Goal: Information Seeking & Learning: Check status

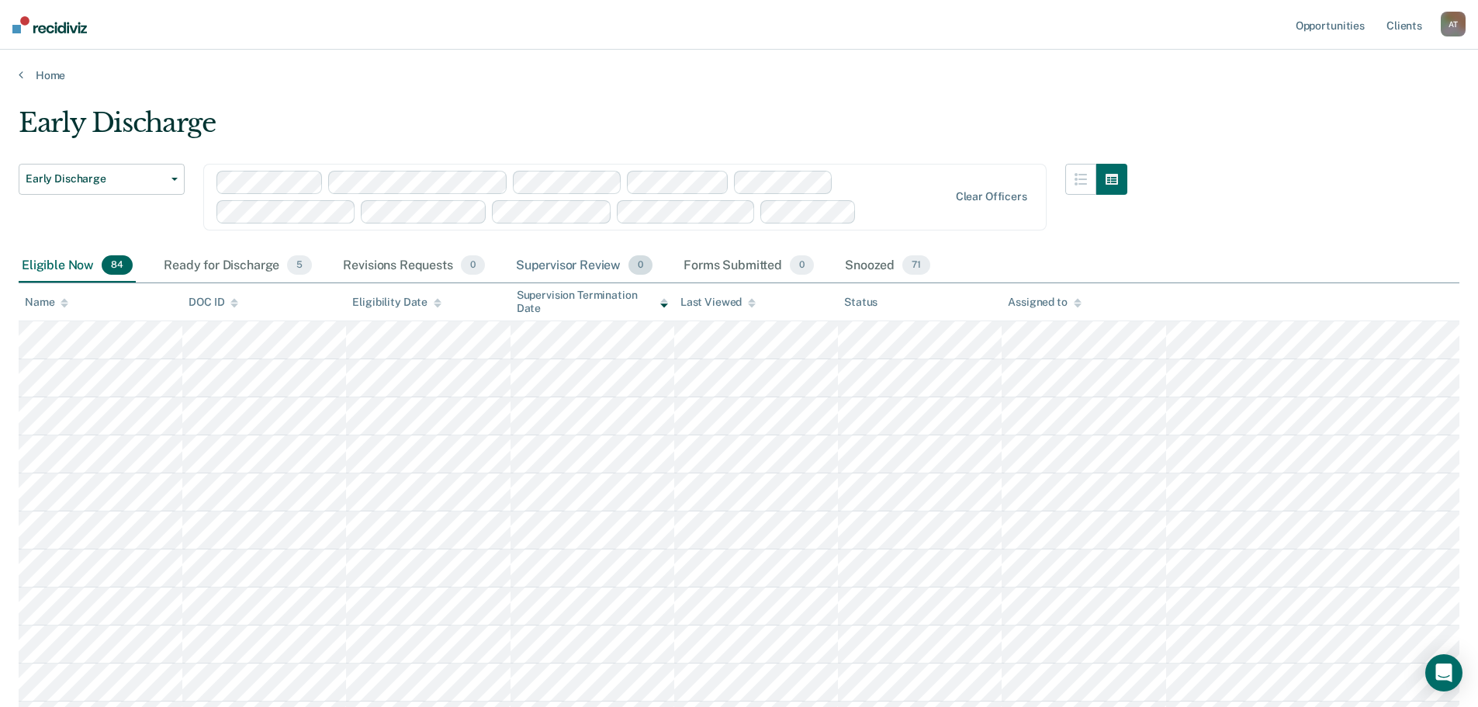
click at [568, 265] on div "Supervisor Review 0" at bounding box center [585, 266] width 144 height 34
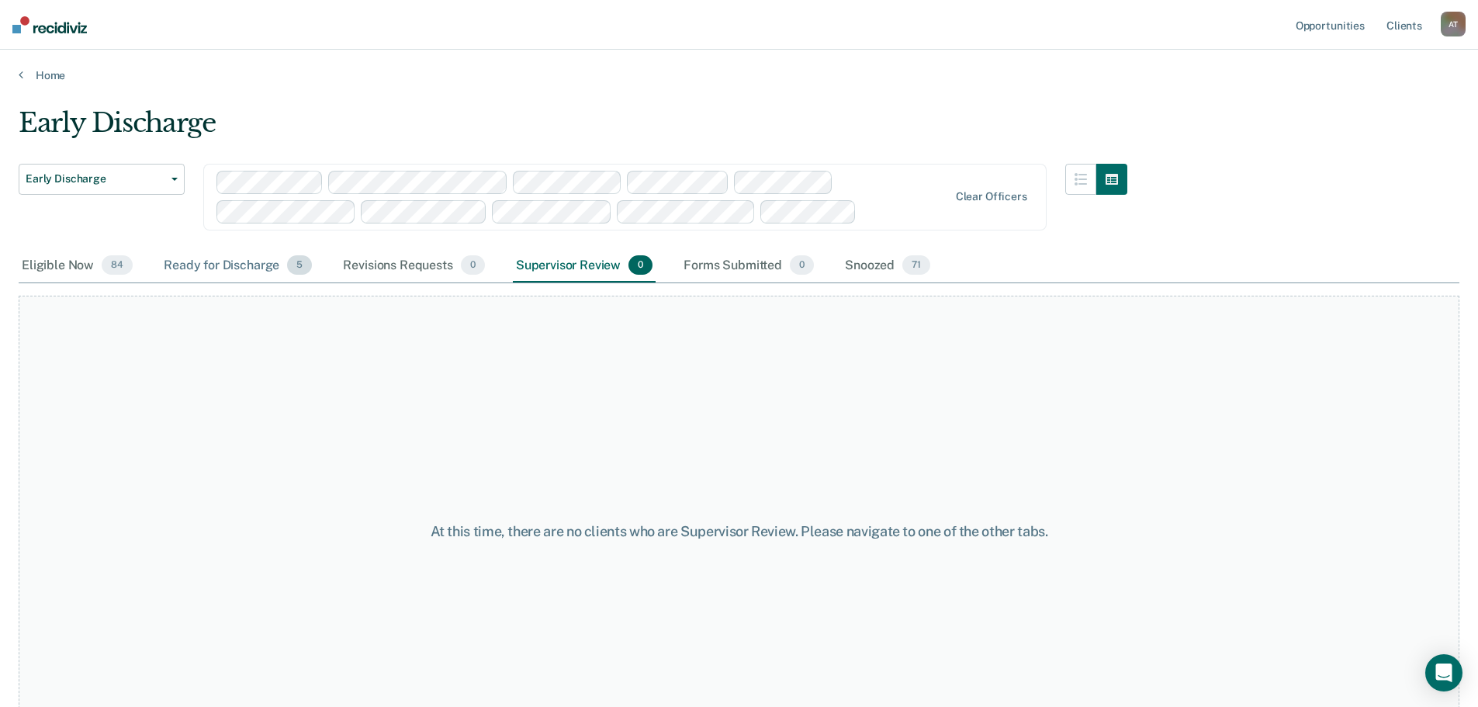
click at [234, 262] on div "Ready for Discharge 5" at bounding box center [238, 266] width 154 height 34
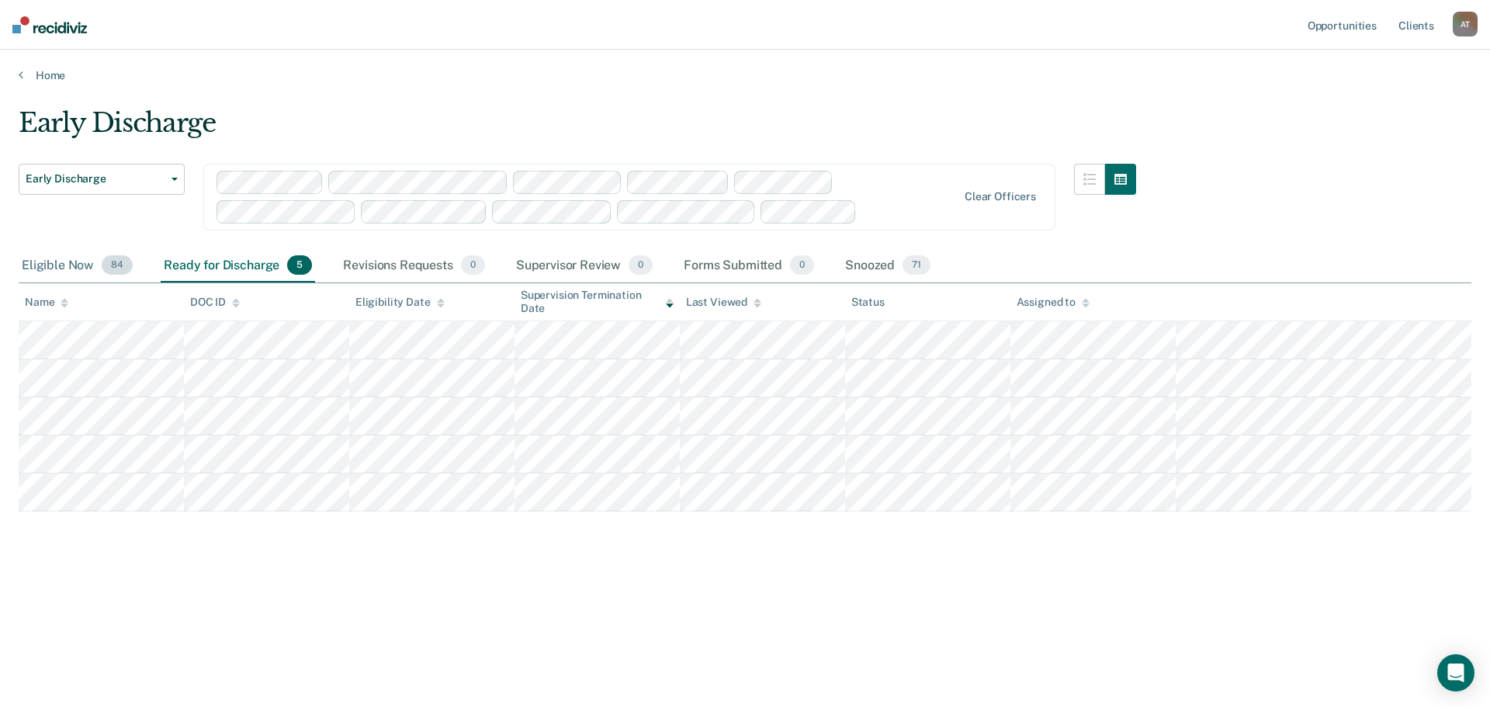
click at [64, 265] on div "Eligible Now 84" at bounding box center [77, 266] width 117 height 34
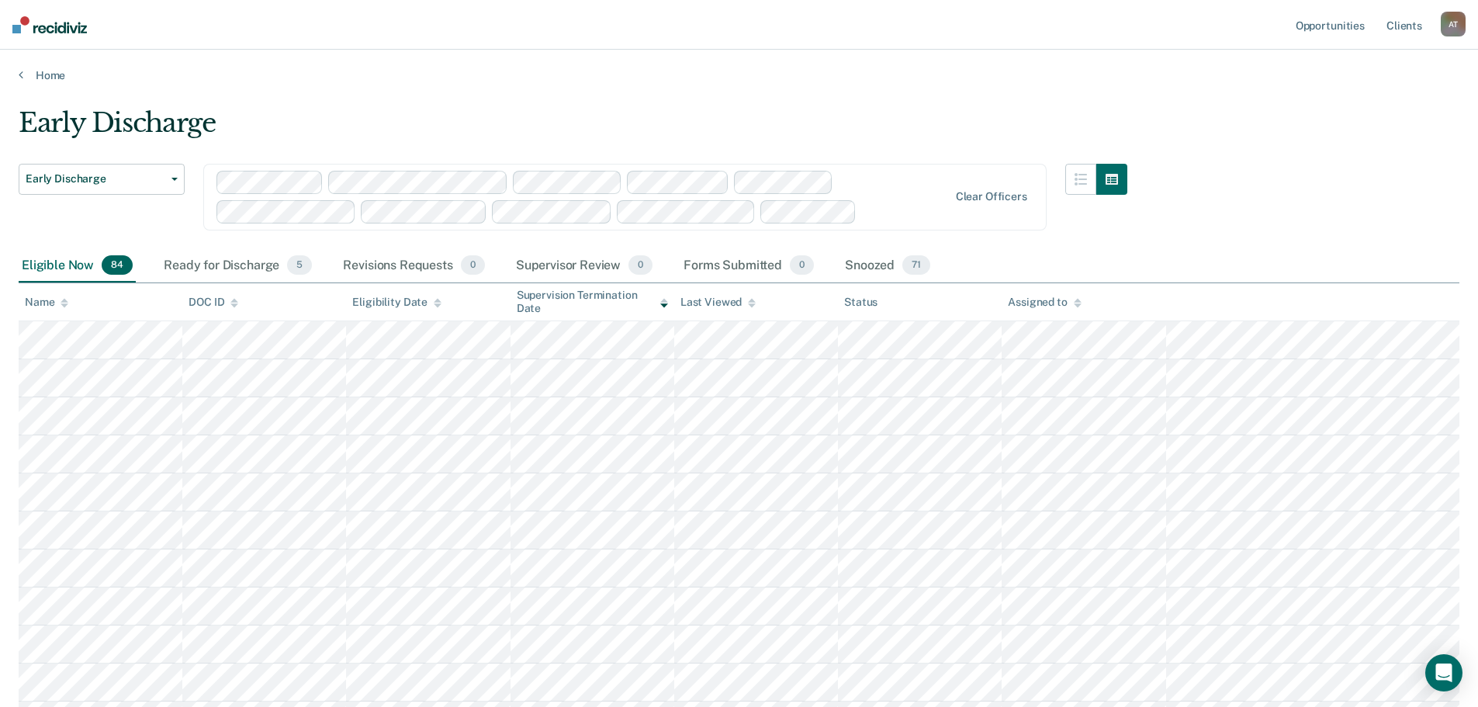
click at [1022, 303] on div "Assigned to" at bounding box center [1044, 302] width 73 height 13
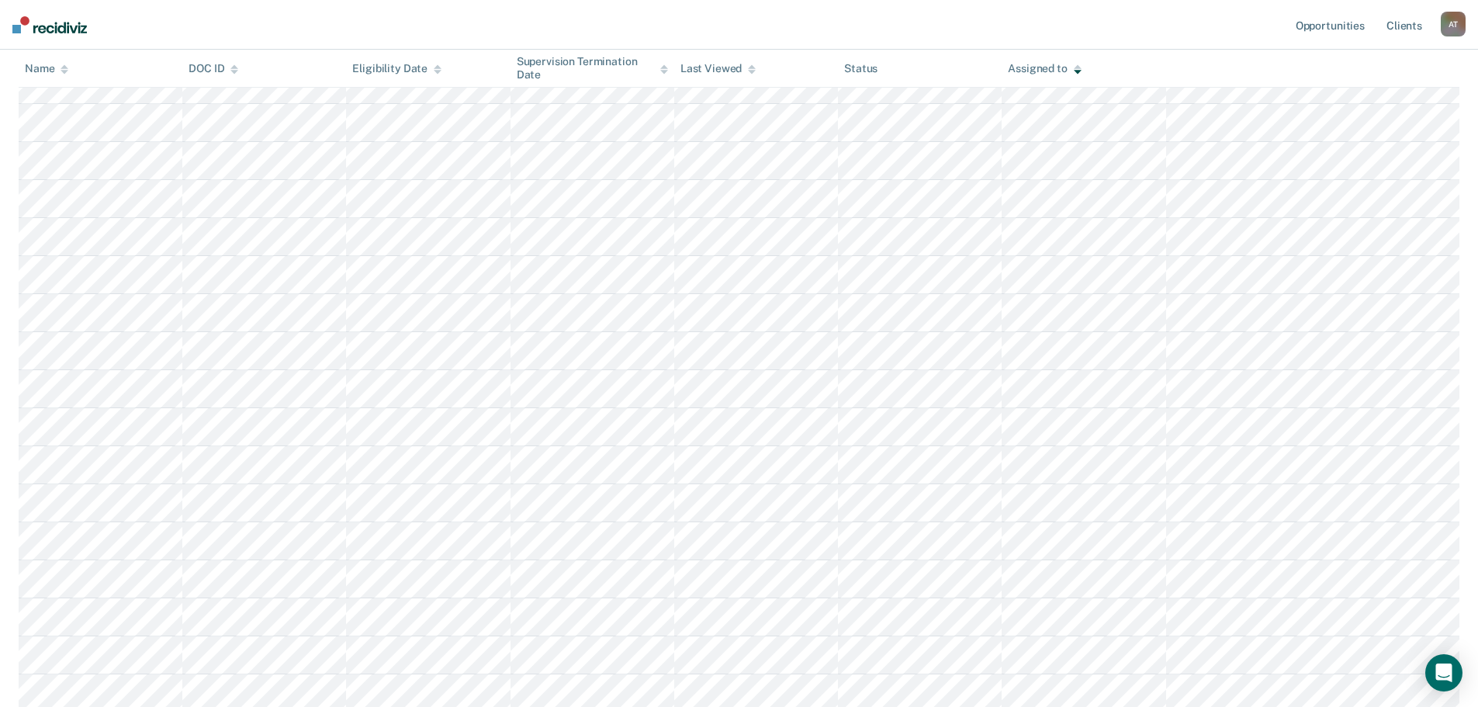
scroll to position [923, 0]
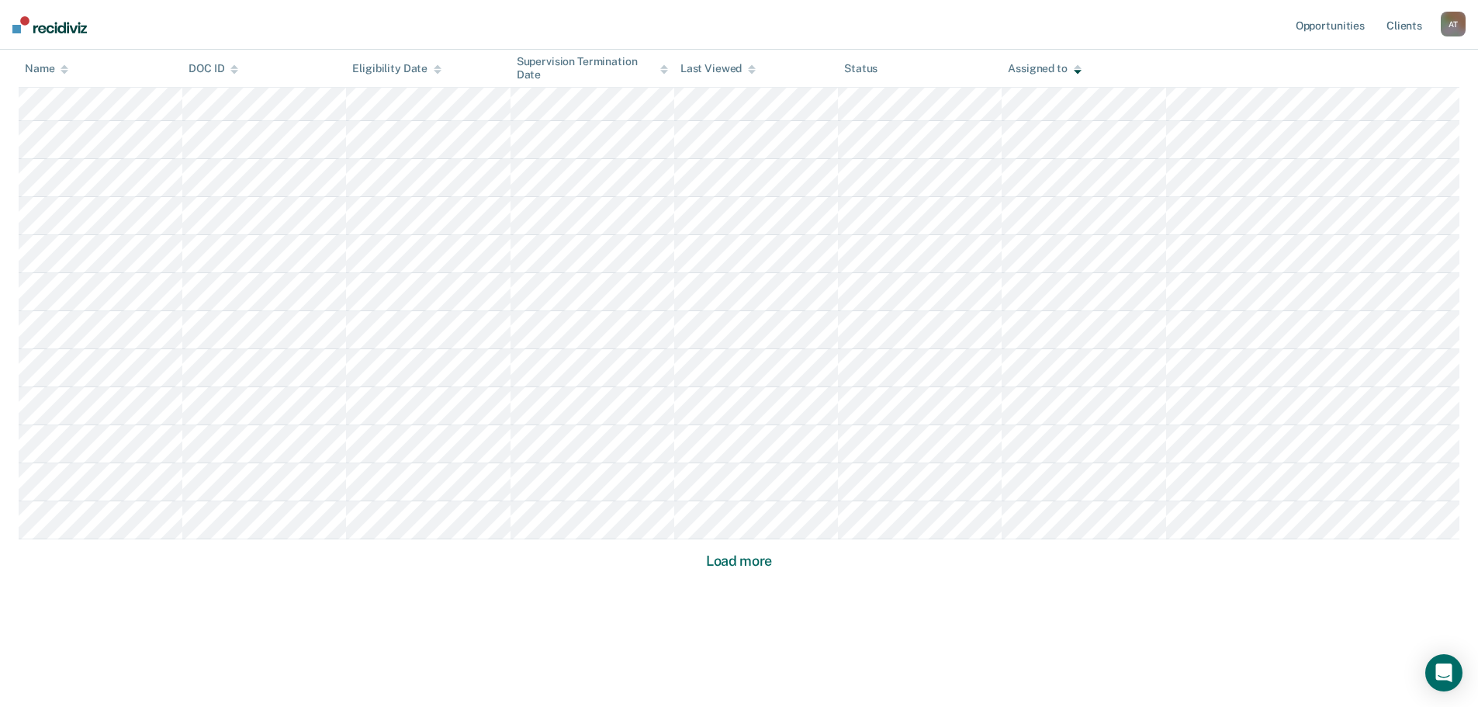
click at [731, 566] on button "Load more" at bounding box center [739, 561] width 75 height 19
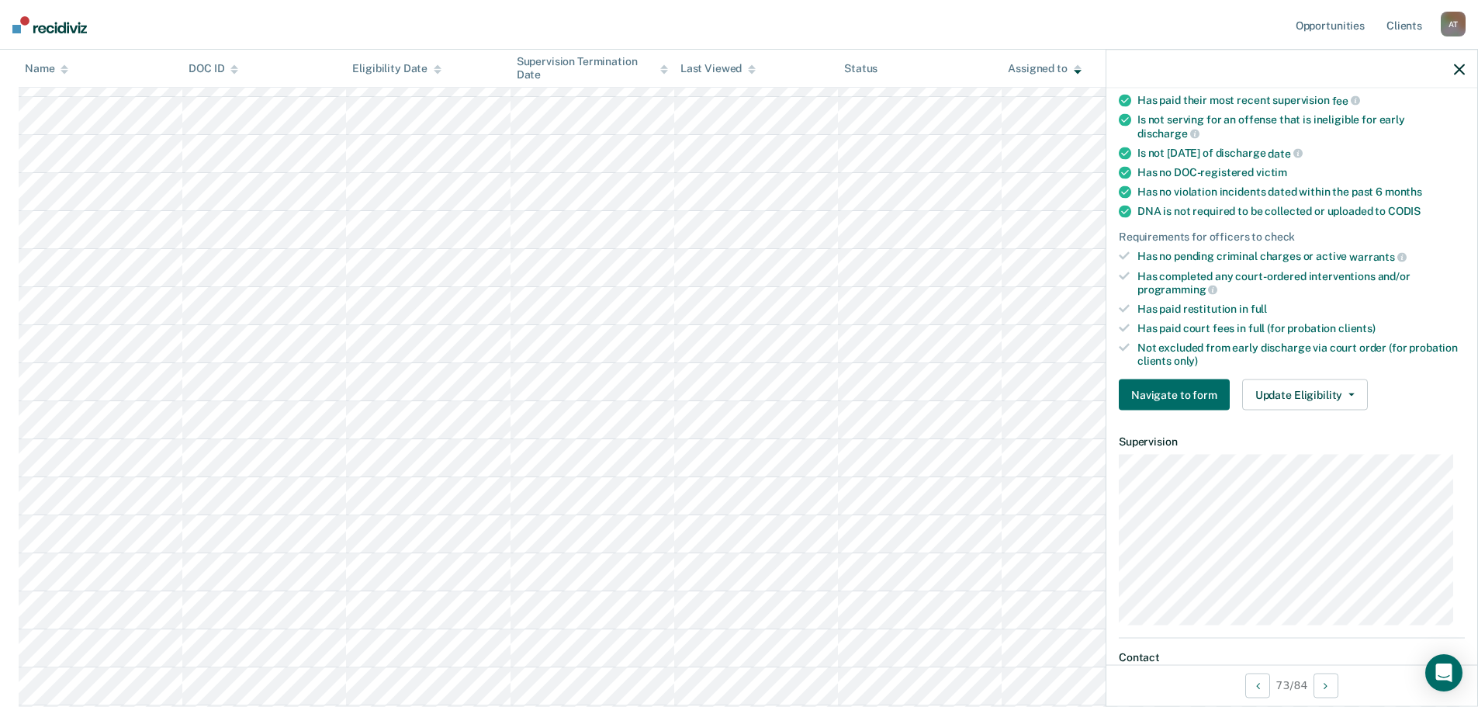
scroll to position [0, 0]
